Goal: Task Accomplishment & Management: Manage account settings

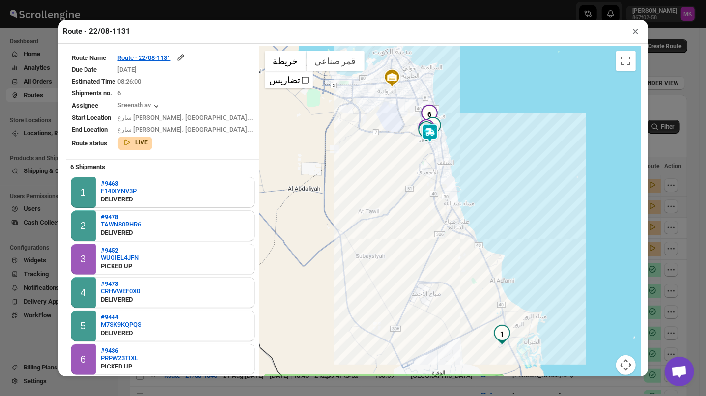
click at [635, 34] on button "×" at bounding box center [636, 32] width 14 height 14
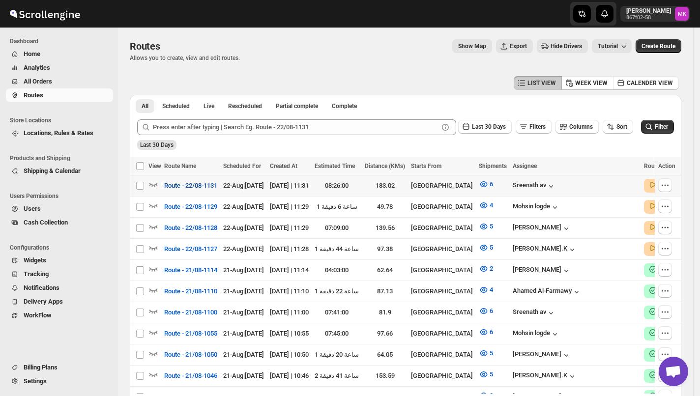
click at [177, 183] on span "Route - 22/08-1131" at bounding box center [190, 186] width 53 height 10
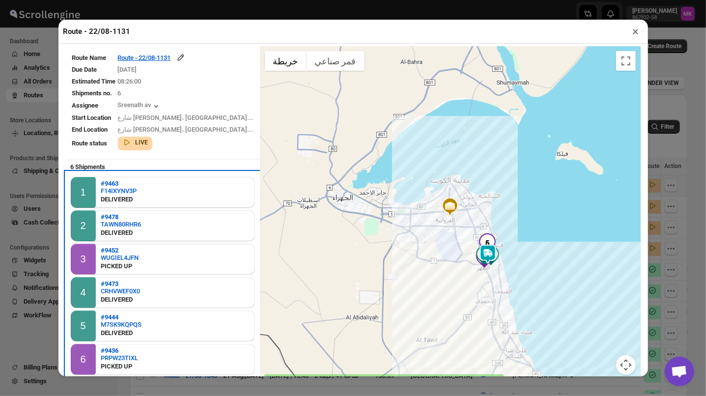
click at [112, 262] on div "PICKED UP" at bounding box center [120, 267] width 38 height 10
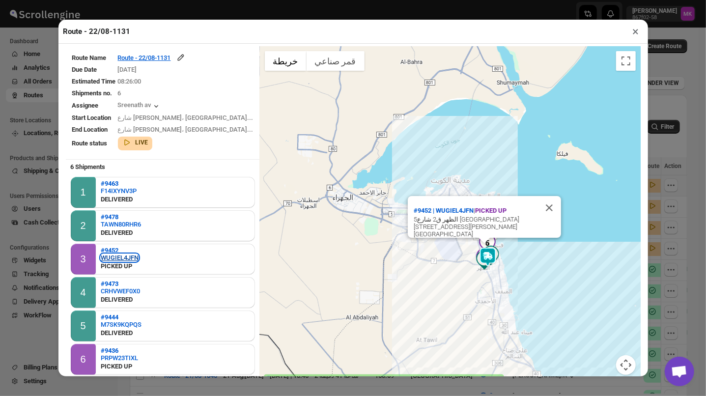
click at [112, 257] on div "WUGIEL4JFN" at bounding box center [120, 257] width 38 height 7
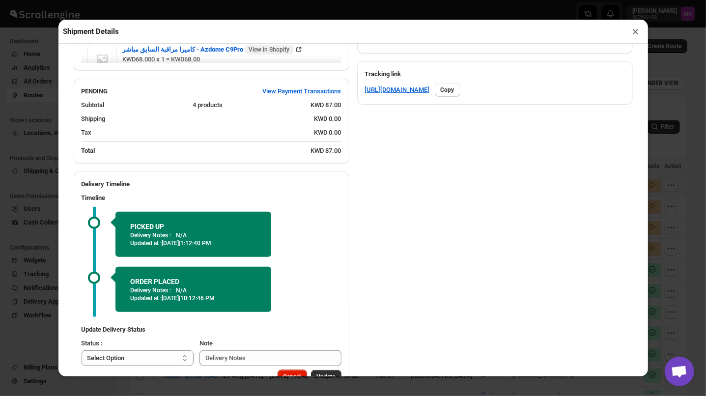
scroll to position [514, 0]
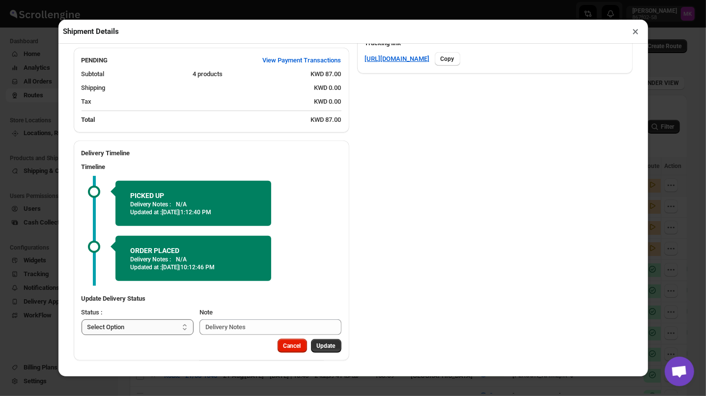
click at [164, 328] on select "Select Option PICKED UP DELIVERED CANCELLED" at bounding box center [138, 328] width 113 height 16
click at [258, 331] on input "Note" at bounding box center [271, 328] width 142 height 16
click at [168, 324] on select "Select Option PICKED UP DELIVERED CANCELLED" at bounding box center [138, 328] width 113 height 16
select select "PICKED_UP"
click at [82, 321] on select "Select Option PICKED UP DELIVERED CANCELLED" at bounding box center [138, 328] width 113 height 16
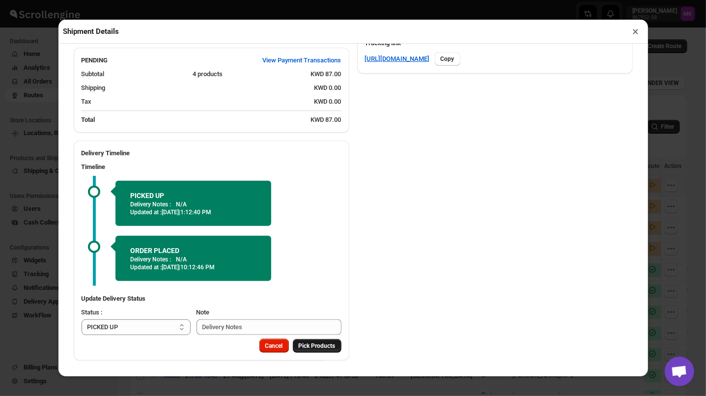
click at [304, 346] on span "Pick Products" at bounding box center [317, 346] width 37 height 8
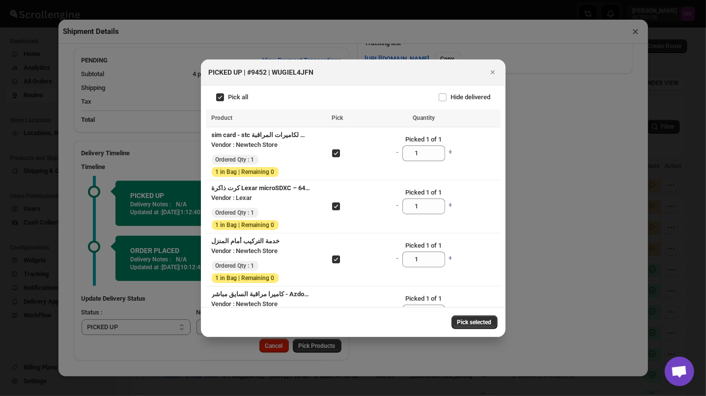
click at [472, 319] on button "Pick selected" at bounding box center [475, 323] width 46 height 14
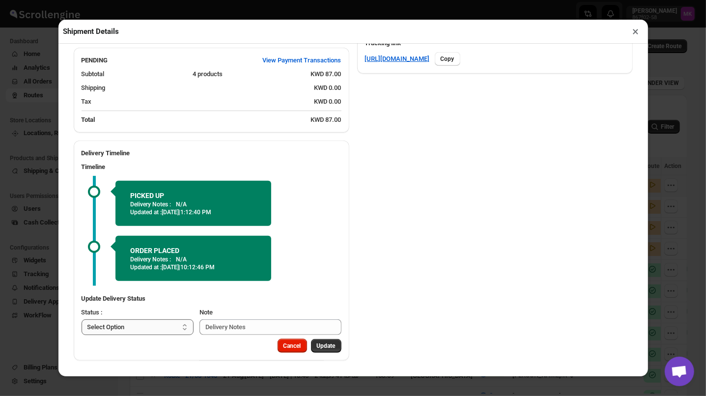
scroll to position [428, 0]
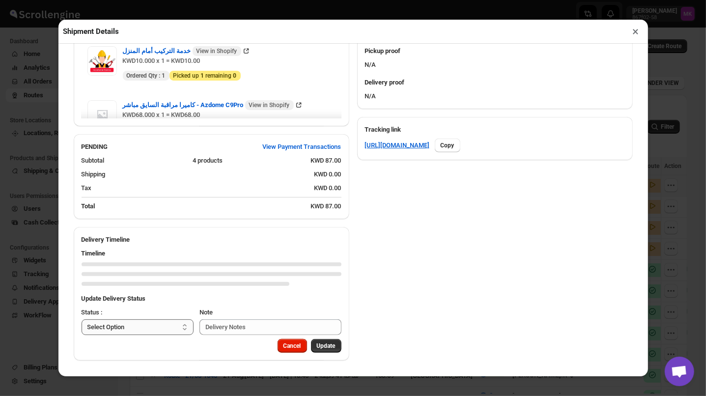
click at [170, 330] on select "Select Option PICKED UP DELIVERED CANCELLED" at bounding box center [138, 328] width 113 height 16
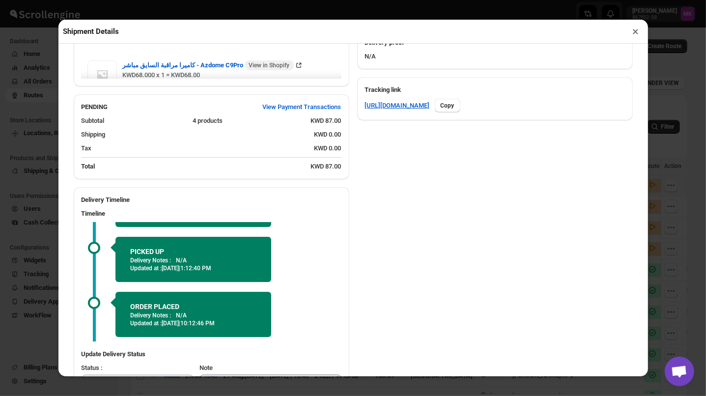
scroll to position [524, 0]
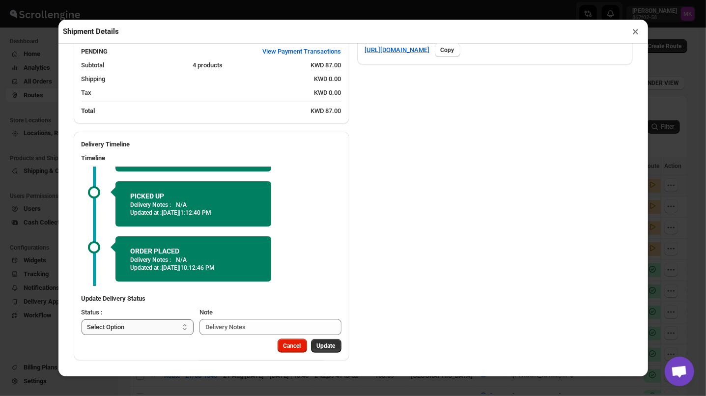
click at [154, 335] on select "Select Option PICKED UP DELIVERED CANCELLED" at bounding box center [138, 328] width 113 height 16
select select "PICKED_UP"
click at [82, 320] on select "Select Option PICKED UP DELIVERED CANCELLED" at bounding box center [138, 328] width 113 height 16
click at [323, 354] on div "Cancel Pick Products" at bounding box center [212, 350] width 276 height 22
click at [315, 345] on span "Pick Products" at bounding box center [317, 346] width 37 height 8
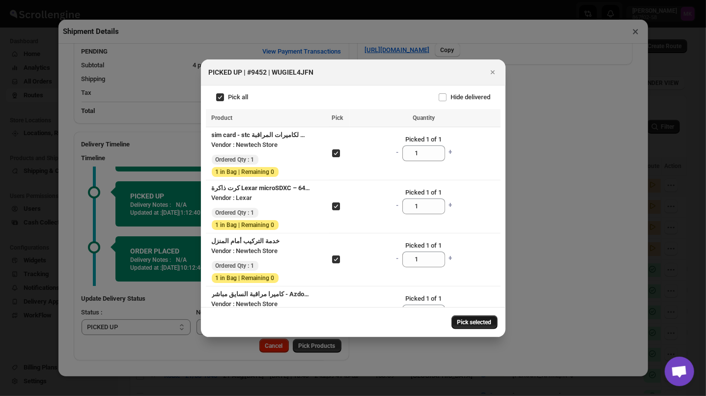
click at [474, 323] on span "Pick selected" at bounding box center [475, 323] width 34 height 8
select select
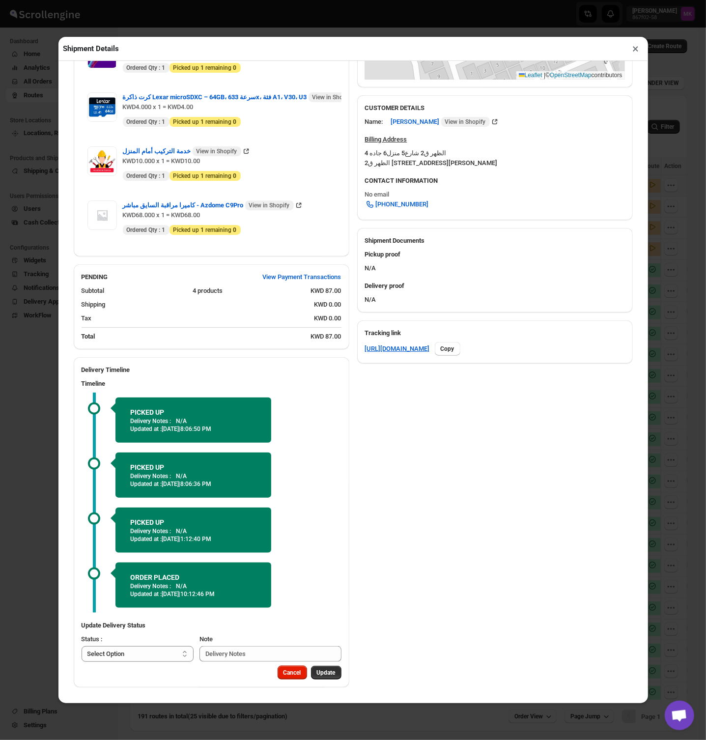
scroll to position [348, 0]
click at [145, 396] on select "Select Option PICKED UP DELIVERED CANCELLED" at bounding box center [138, 654] width 113 height 16
click at [235, 396] on input "Note" at bounding box center [271, 654] width 142 height 16
click at [236, 396] on input "Note" at bounding box center [271, 654] width 142 height 16
click at [157, 396] on select "Select Option PICKED UP DELIVERED CANCELLED" at bounding box center [138, 654] width 113 height 16
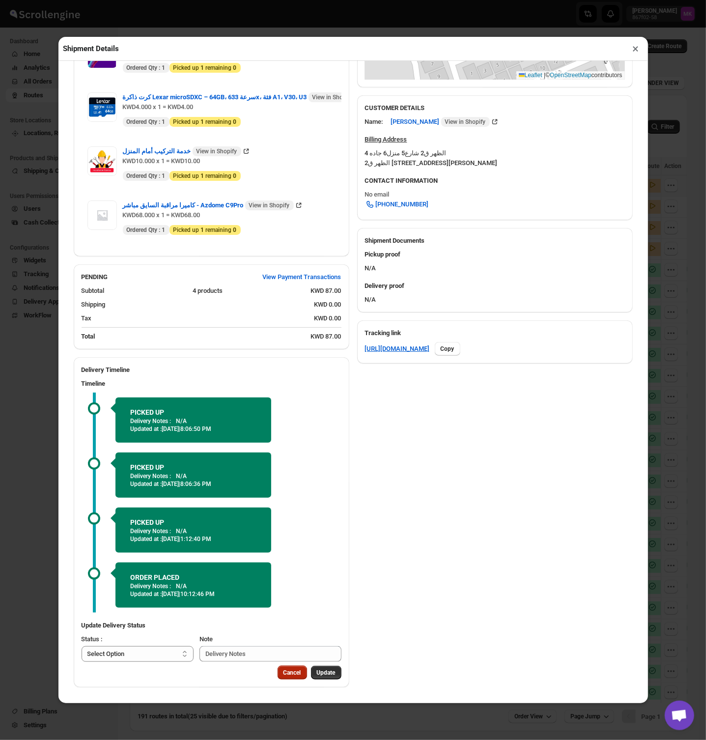
click at [284, 396] on span "Cancel" at bounding box center [293, 673] width 18 height 8
click at [282, 396] on button "Cancel" at bounding box center [292, 673] width 29 height 14
click at [636, 51] on button "×" at bounding box center [636, 49] width 14 height 14
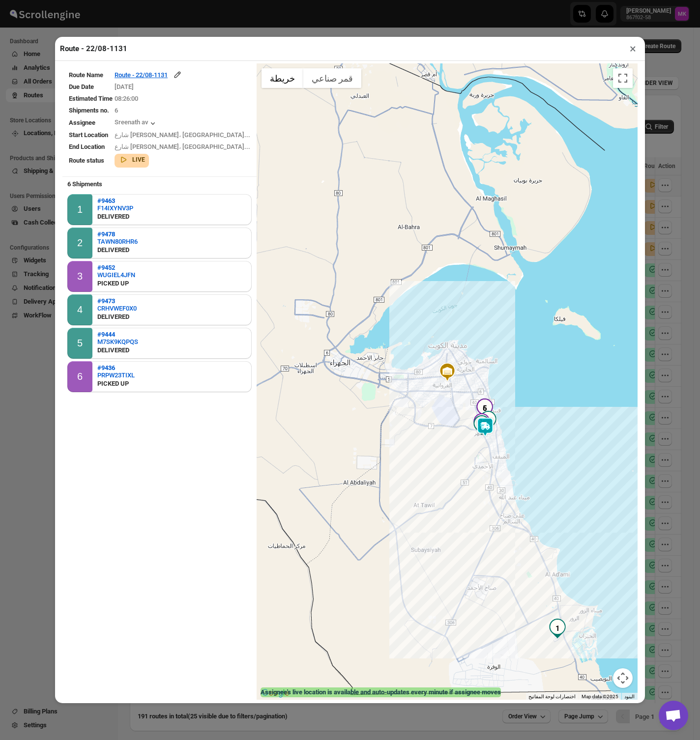
click at [629, 51] on button "×" at bounding box center [633, 49] width 14 height 14
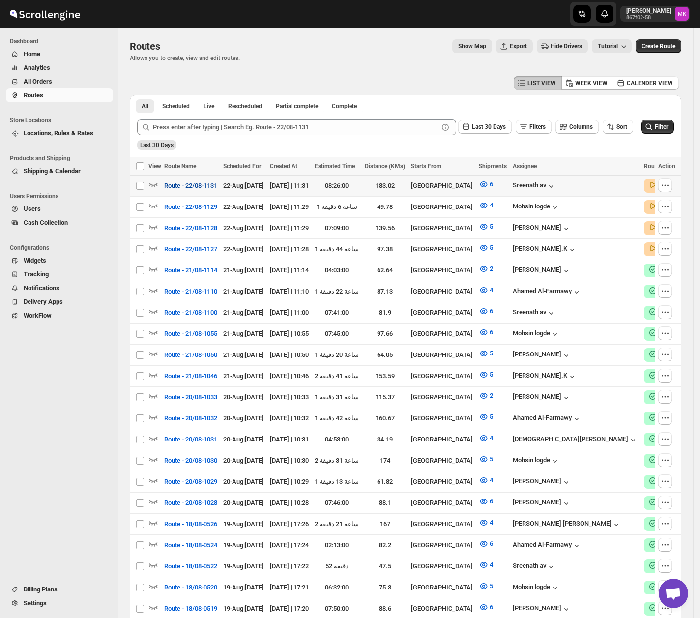
click at [199, 188] on span "Route - 22/08-1131" at bounding box center [190, 186] width 53 height 10
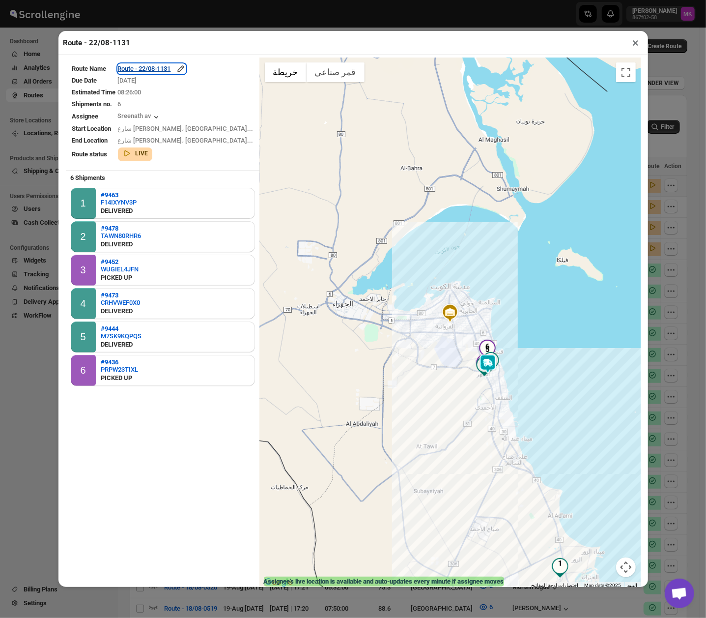
click at [160, 74] on div "Route - 22/08-1131" at bounding box center [152, 69] width 68 height 10
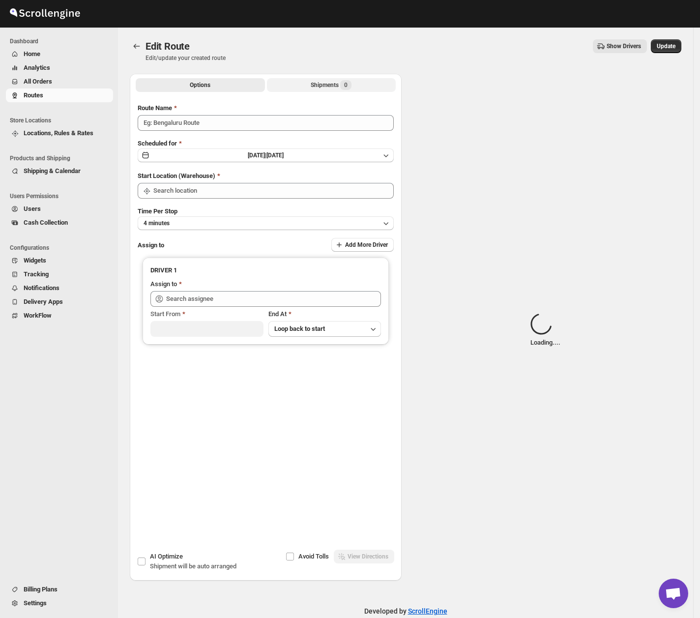
type input "Route - 22/08-1131"
click at [335, 87] on span "Loading..." at bounding box center [346, 85] width 26 height 8
type input "[GEOGRAPHIC_DATA]"
type input "[PERSON_NAME] av ([EMAIL_ADDRESS][DOMAIN_NAME])"
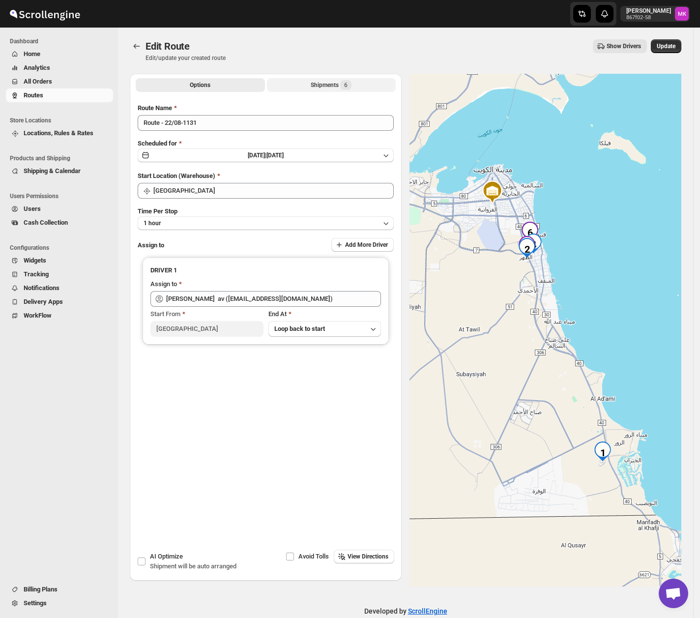
click at [335, 87] on div "Shipments 6" at bounding box center [331, 85] width 41 height 10
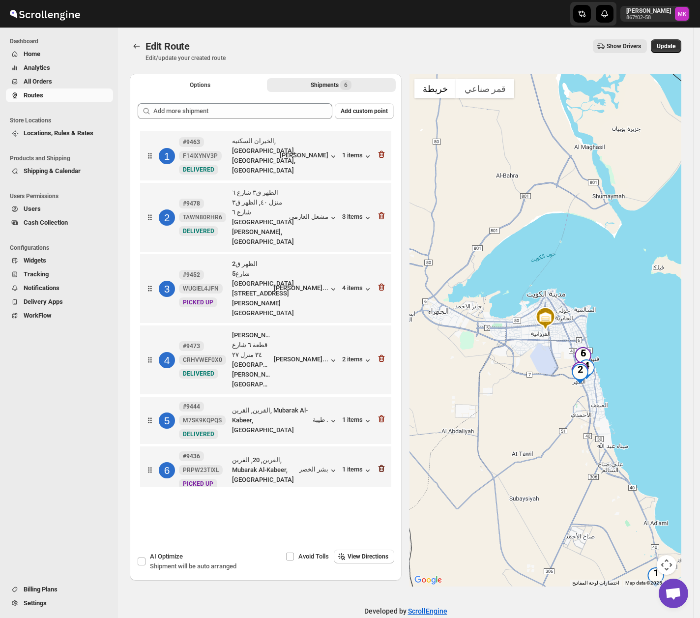
click at [386, 396] on icon "button" at bounding box center [382, 469] width 10 height 10
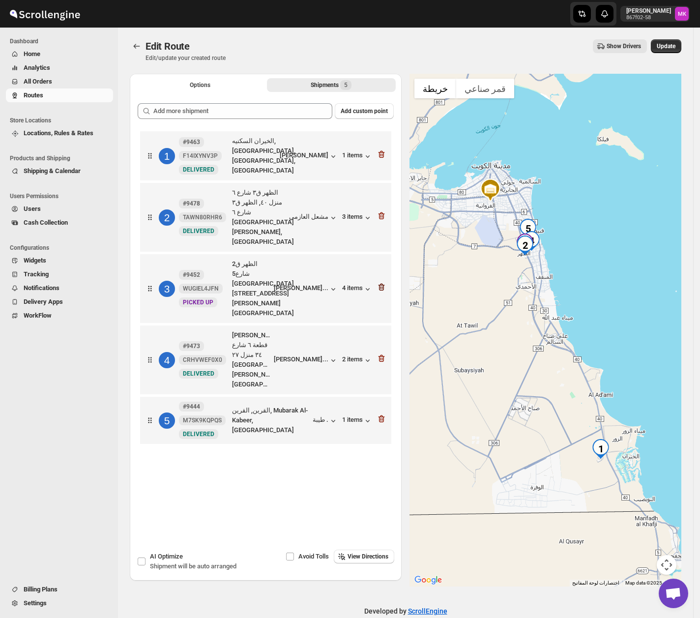
click at [385, 282] on icon "button" at bounding box center [382, 287] width 10 height 10
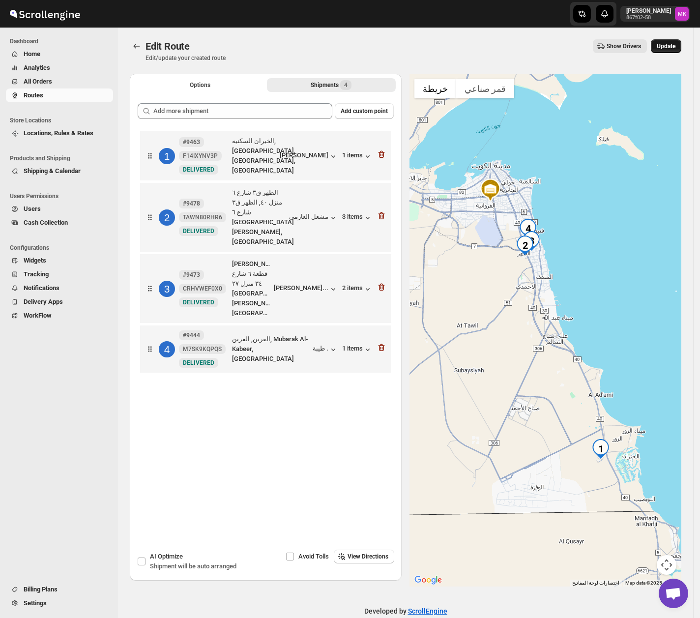
click at [674, 40] on button "Update" at bounding box center [666, 46] width 30 height 14
